Goal: Task Accomplishment & Management: Manage account settings

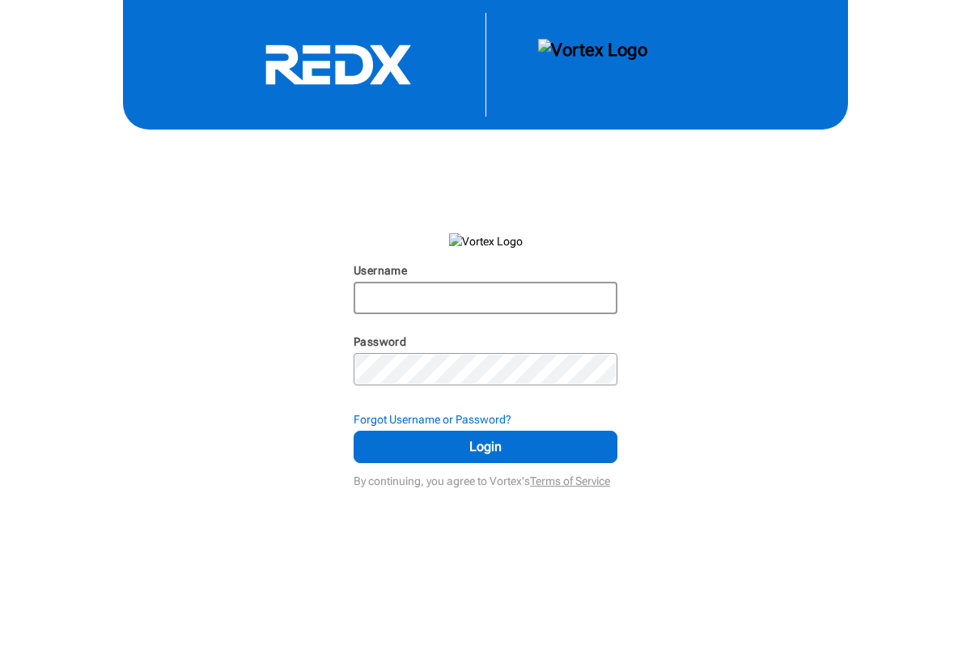
click at [426, 299] on input "Username" at bounding box center [485, 297] width 261 height 29
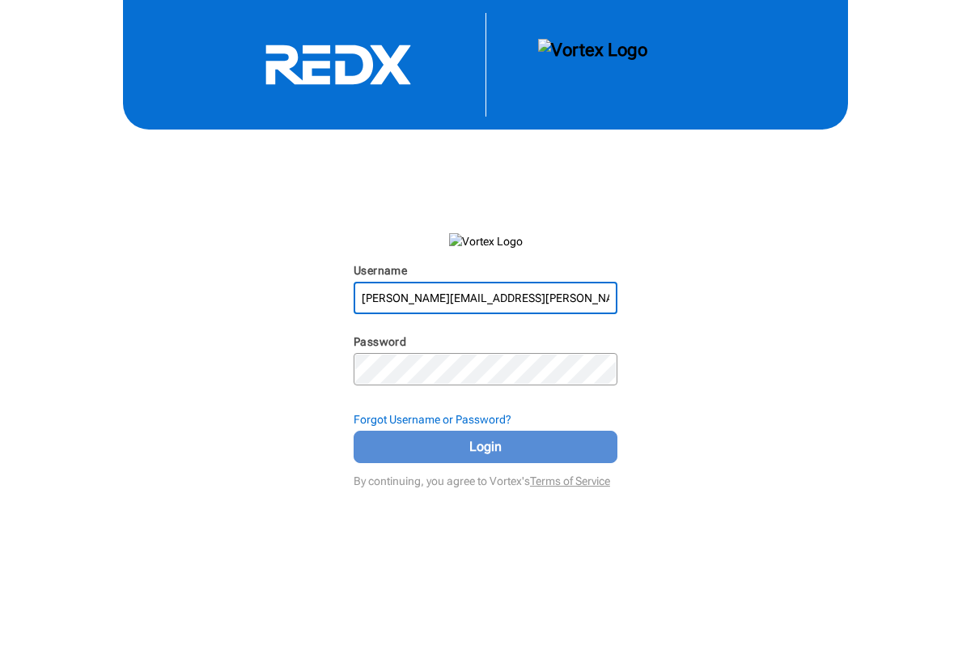
click at [444, 441] on span "Login" at bounding box center [485, 446] width 223 height 19
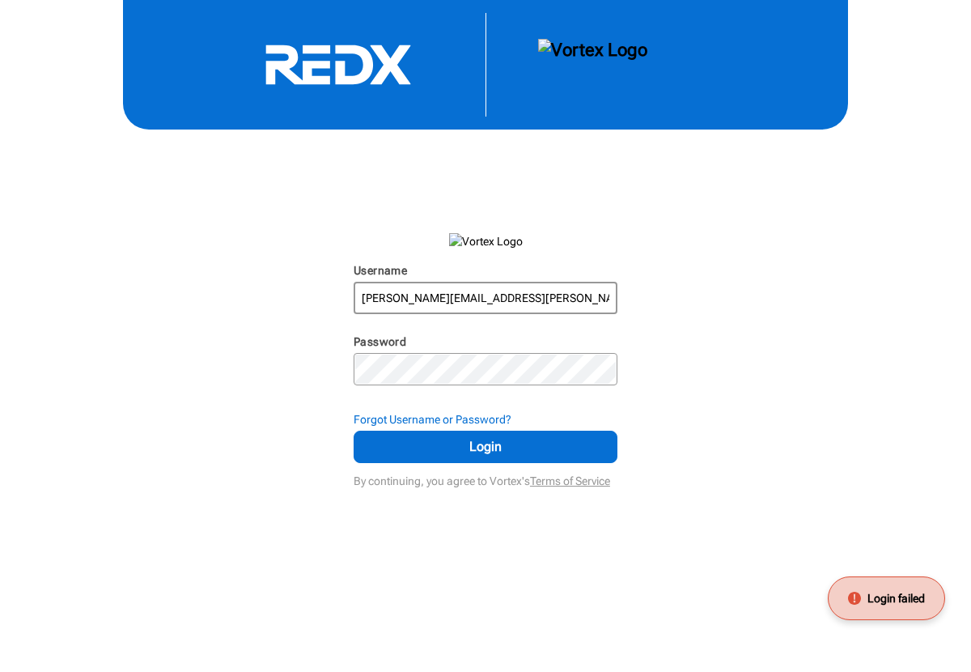
click at [461, 294] on input "[PERSON_NAME][EMAIL_ADDRESS][PERSON_NAME][DOMAIN_NAME]" at bounding box center [485, 297] width 261 height 29
click at [520, 293] on input "[PERSON_NAME][EMAIL_ADDRESS][PERSON_NAME][DOMAIN_NAME]" at bounding box center [485, 297] width 261 height 29
click at [304, 346] on div "Username [PERSON_NAME][EMAIL_ADDRESS][PERSON_NAME][DOMAIN_NAME] N/A Password N/…" at bounding box center [485, 246] width 971 height 492
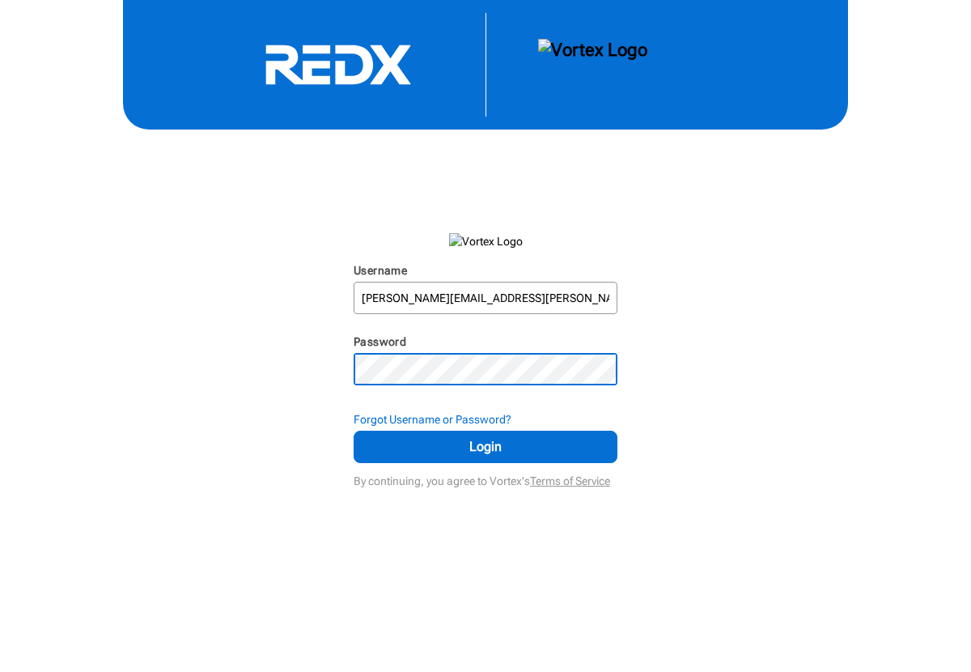
click at [354, 430] on button "Login" at bounding box center [486, 446] width 264 height 32
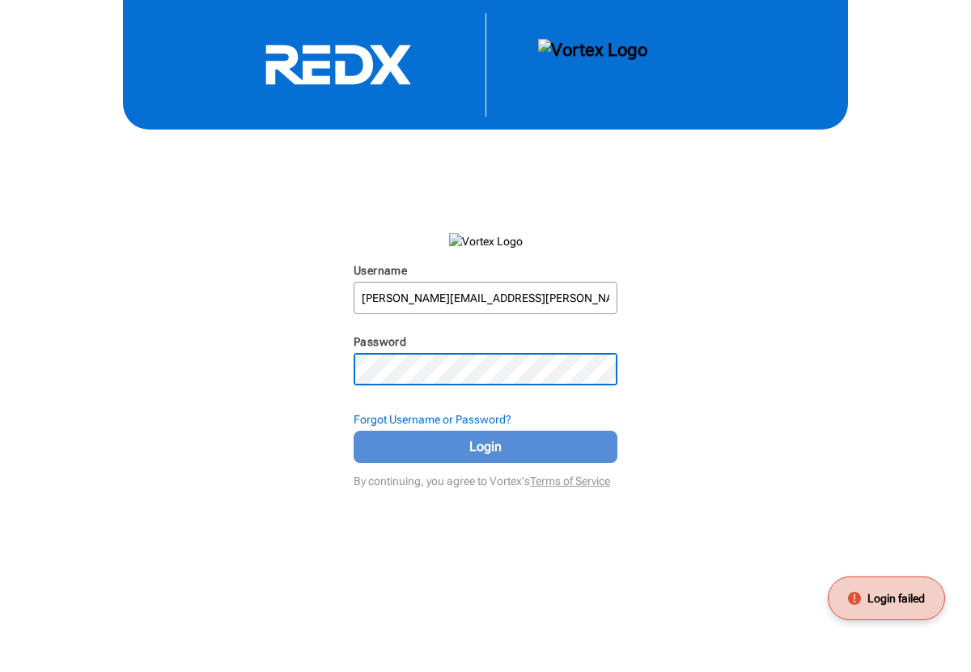
click at [398, 438] on span "Login" at bounding box center [485, 446] width 223 height 19
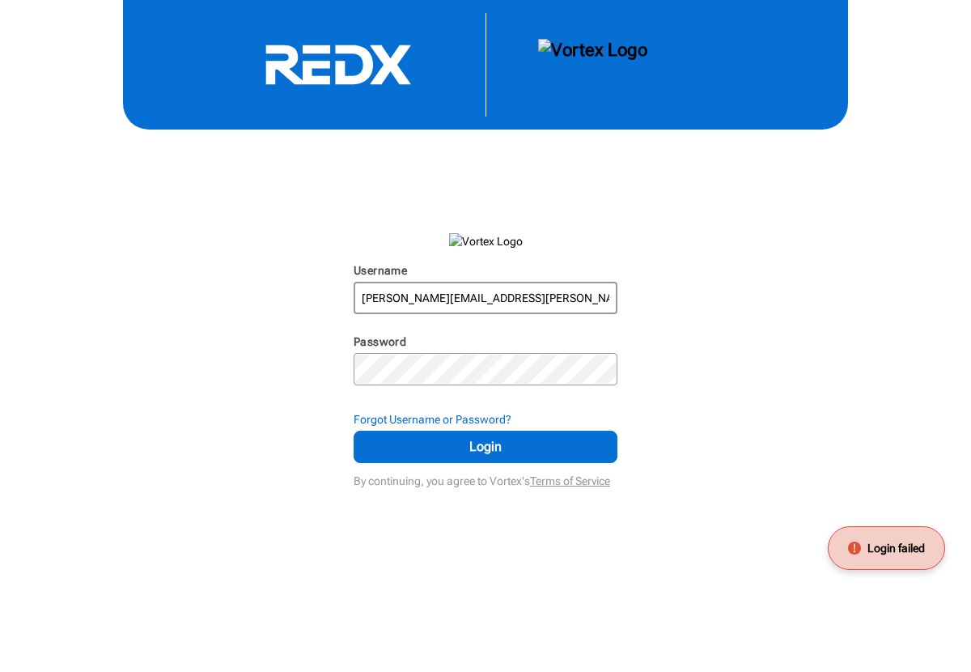
click at [464, 304] on input "[PERSON_NAME][EMAIL_ADDRESS][PERSON_NAME][DOMAIN_NAME]" at bounding box center [485, 297] width 261 height 29
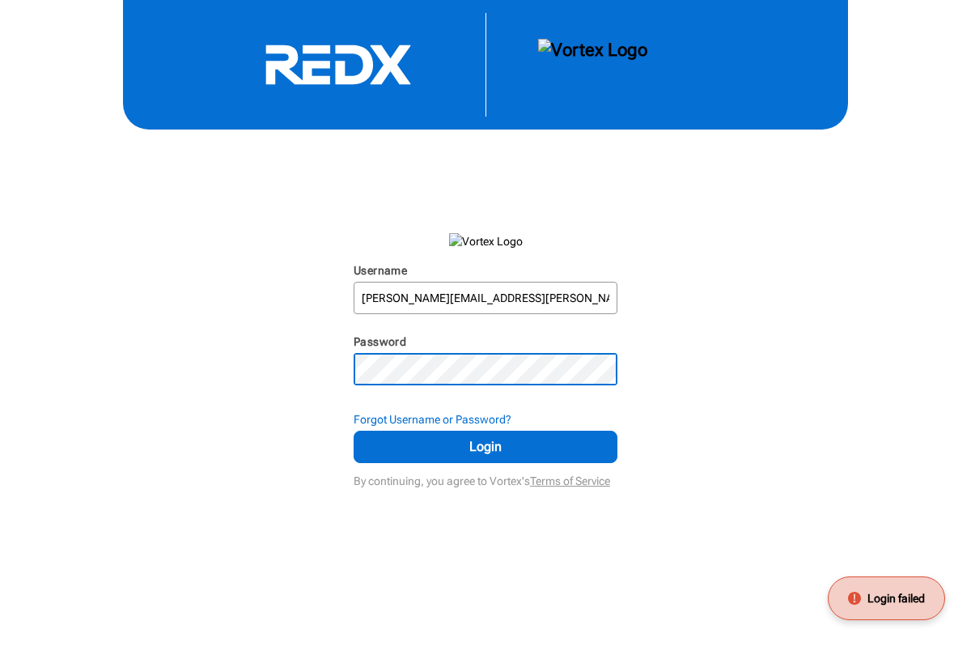
click at [286, 368] on div "Username [PERSON_NAME][EMAIL_ADDRESS][PERSON_NAME][DOMAIN_NAME] N/A Password N/…" at bounding box center [485, 246] width 971 height 492
click at [354, 430] on button "Login" at bounding box center [486, 446] width 264 height 32
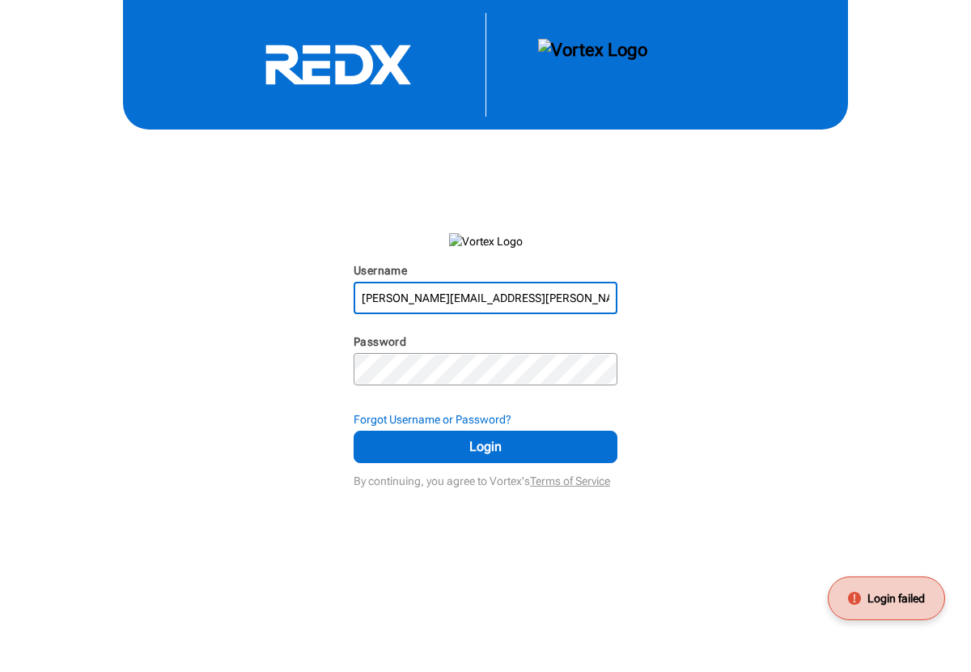
click at [444, 289] on input "[PERSON_NAME][EMAIL_ADDRESS][PERSON_NAME][DOMAIN_NAME]" at bounding box center [485, 297] width 261 height 29
drag, startPoint x: 545, startPoint y: 304, endPoint x: 188, endPoint y: 292, distance: 357.0
click at [188, 292] on div "Username [PERSON_NAME][EMAIL_ADDRESS][PERSON_NAME][DOMAIN_NAME] N/A Password N/…" at bounding box center [485, 246] width 971 height 492
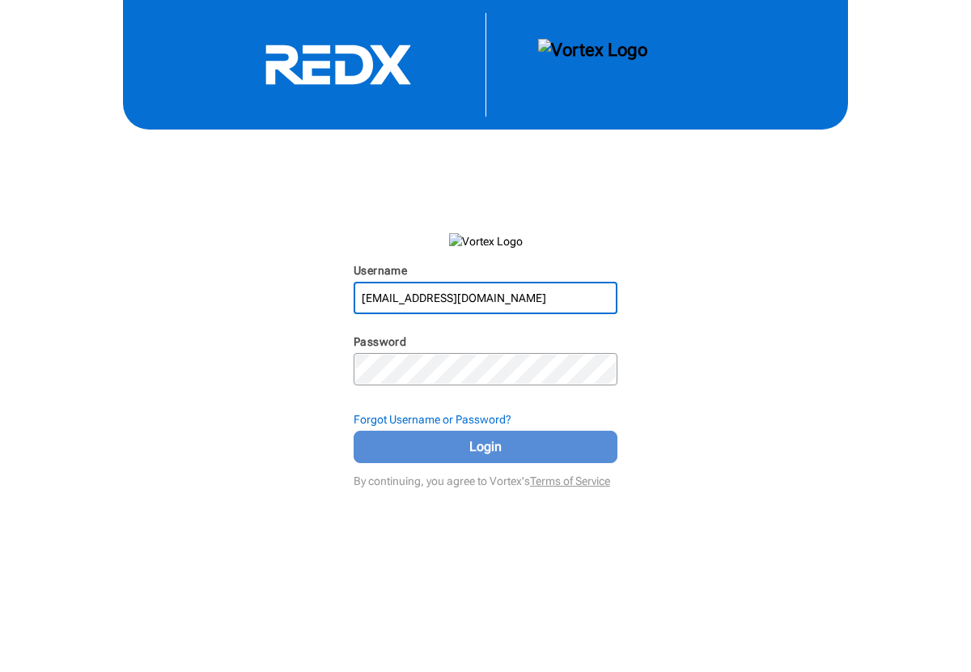
type input "[EMAIL_ADDRESS][DOMAIN_NAME]"
click at [402, 441] on span "Login" at bounding box center [485, 446] width 223 height 19
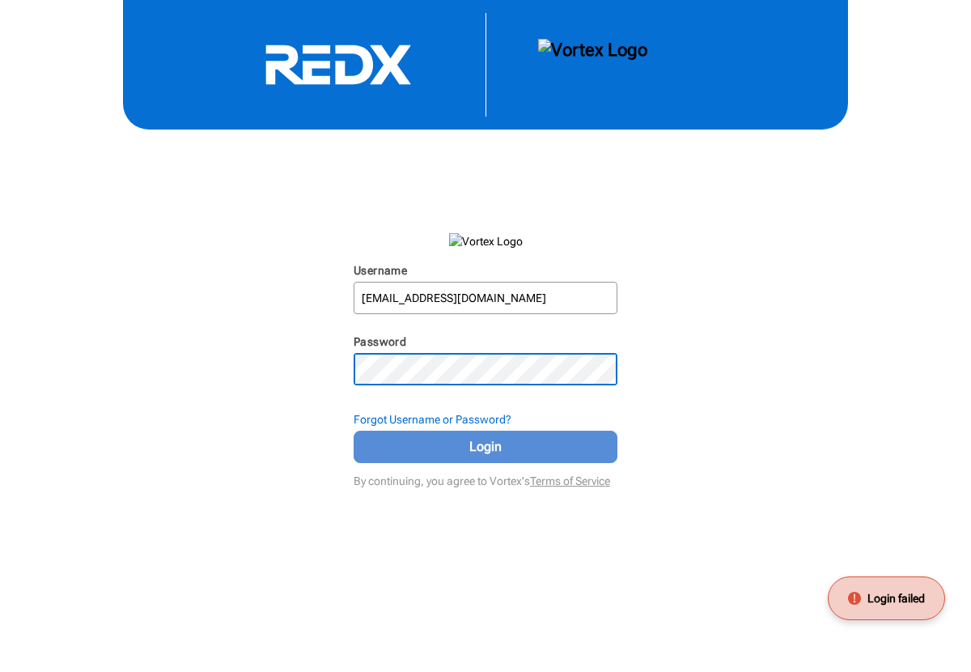
click at [477, 446] on span "Login" at bounding box center [485, 446] width 223 height 19
